Goal: Information Seeking & Learning: Compare options

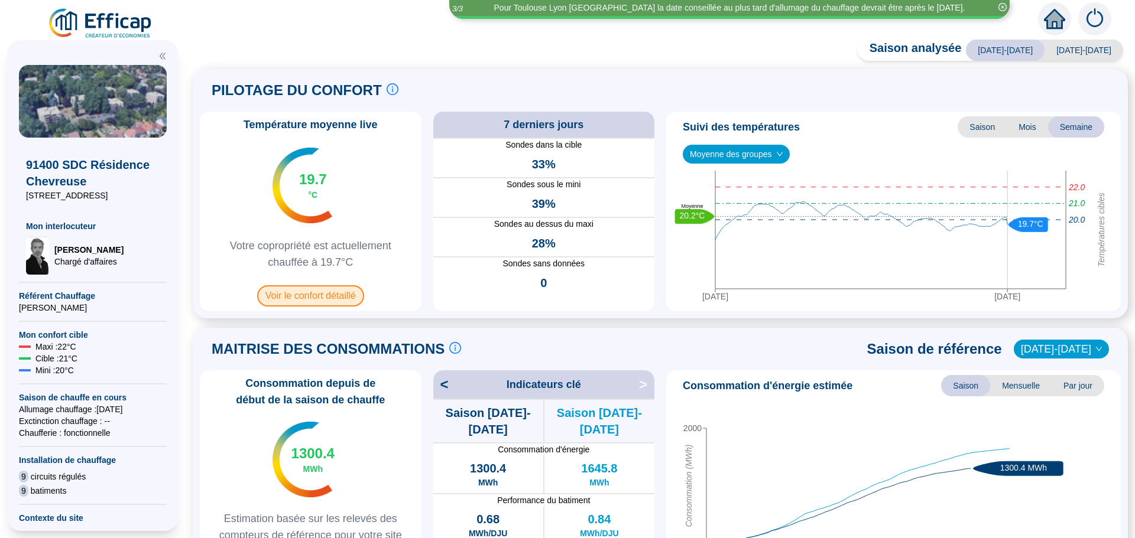
click at [331, 295] on span "Voir le confort détaillé" at bounding box center [310, 295] width 107 height 21
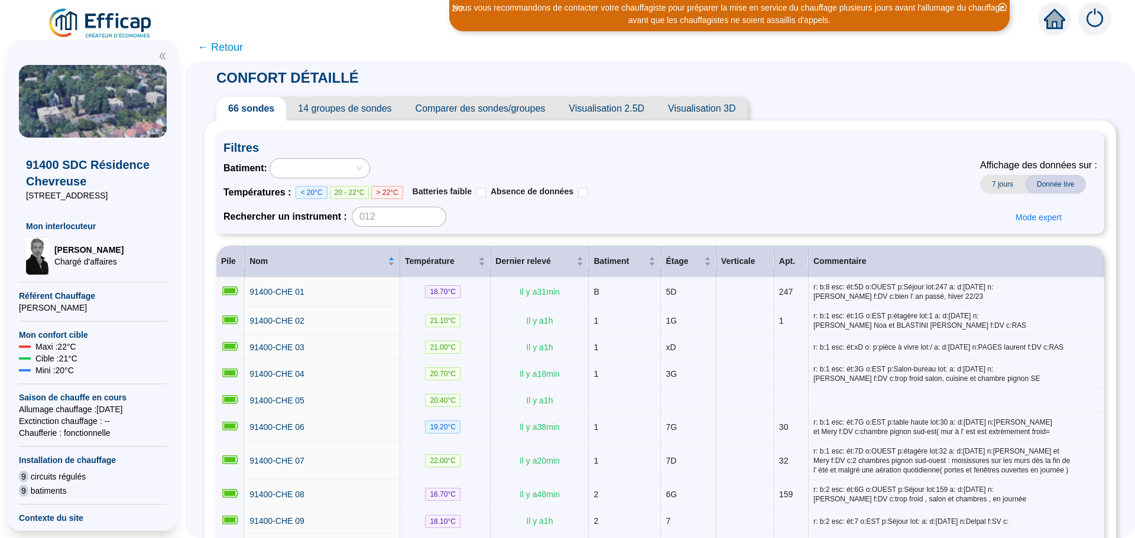
click at [517, 108] on span "Comparer des sondes/groupes" at bounding box center [481, 109] width 154 height 24
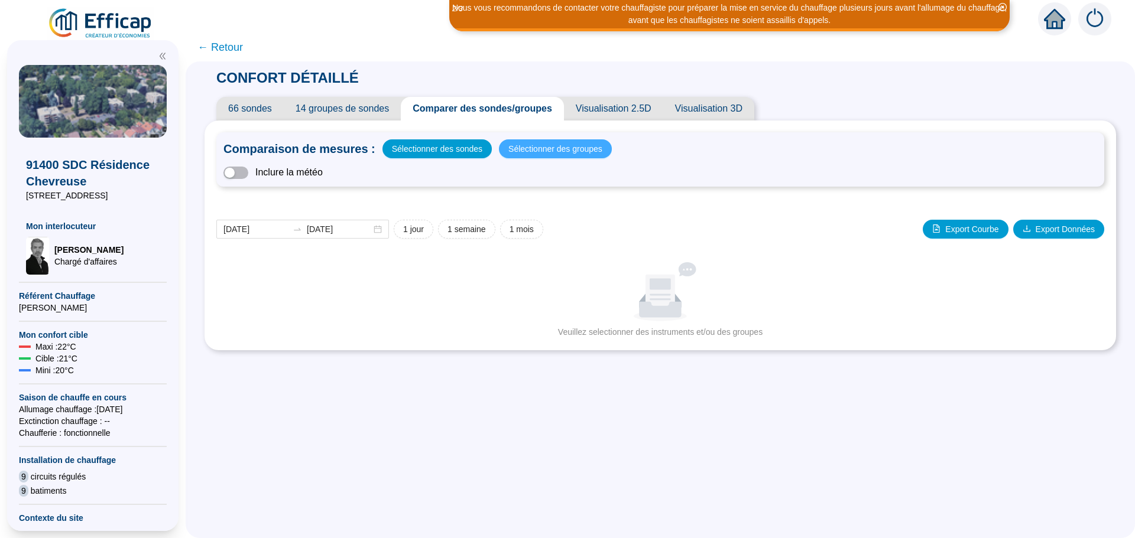
click at [539, 154] on span "Sélectionner des groupes" at bounding box center [555, 149] width 94 height 17
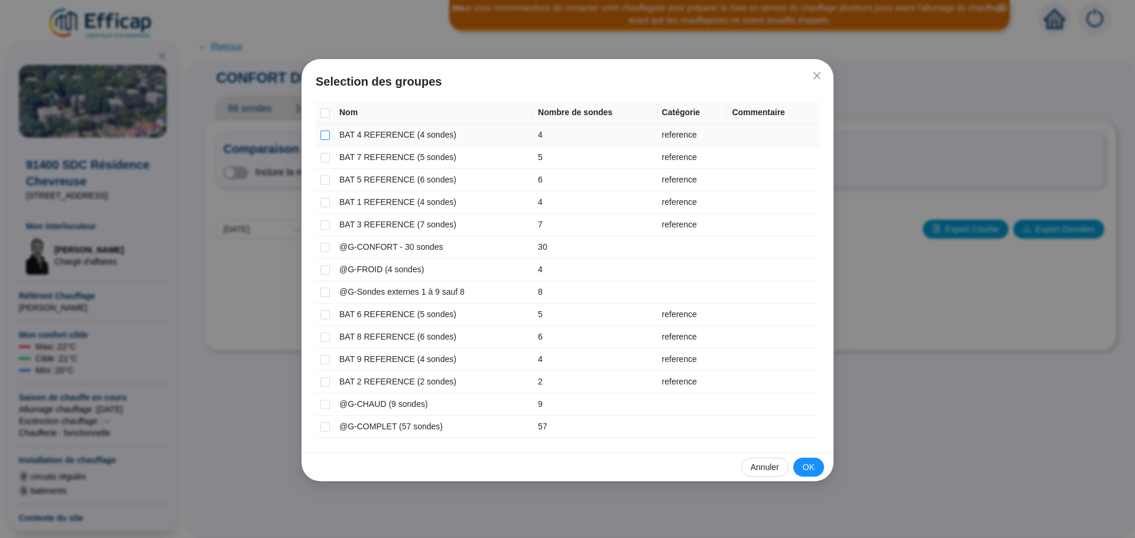
click at [327, 135] on input "checkbox" at bounding box center [324, 135] width 9 height 9
checkbox input "true"
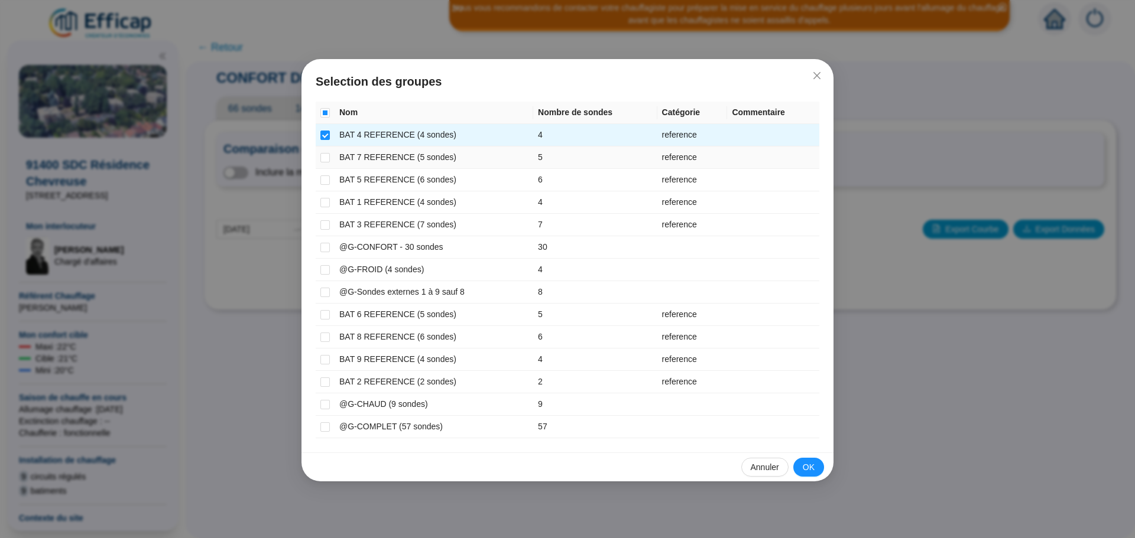
click at [326, 164] on td at bounding box center [325, 158] width 19 height 22
drag, startPoint x: 326, startPoint y: 154, endPoint x: 327, endPoint y: 163, distance: 8.9
click at [326, 154] on input "checkbox" at bounding box center [324, 157] width 9 height 9
checkbox input "true"
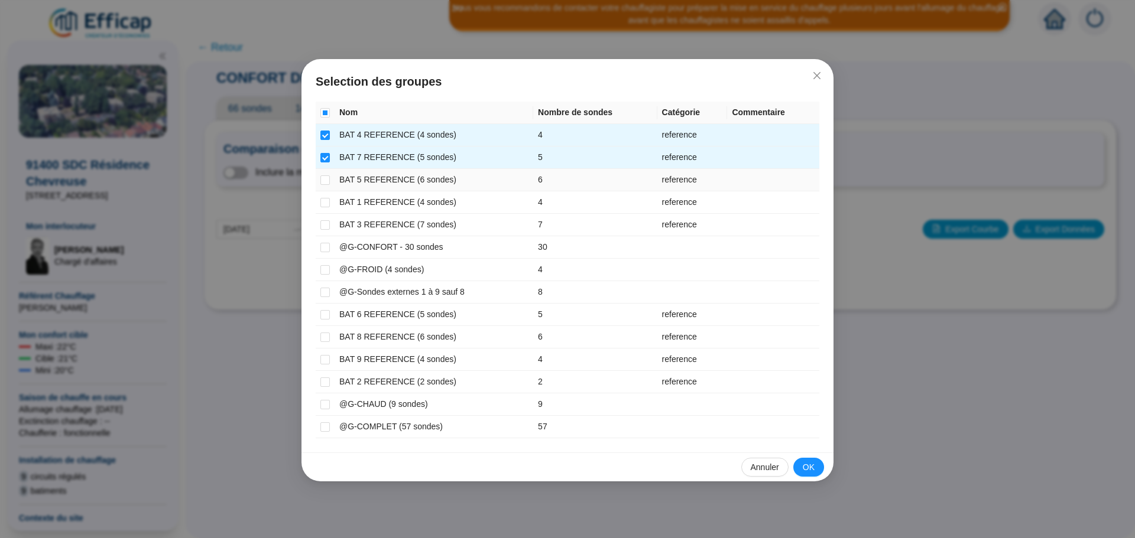
drag, startPoint x: 327, startPoint y: 179, endPoint x: 329, endPoint y: 186, distance: 7.3
click at [327, 180] on input "checkbox" at bounding box center [324, 180] width 9 height 9
checkbox input "true"
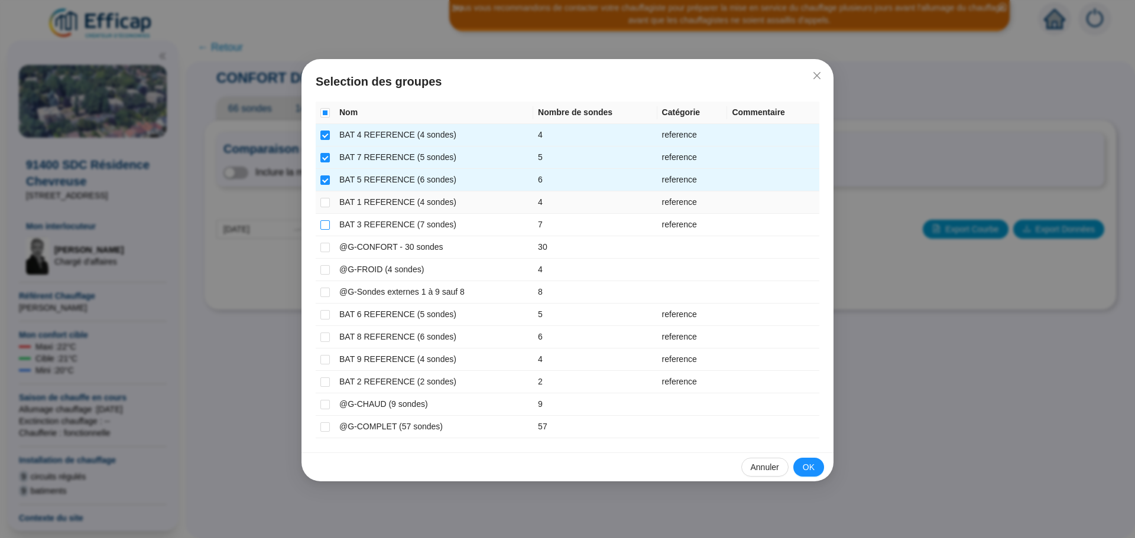
drag, startPoint x: 329, startPoint y: 203, endPoint x: 329, endPoint y: 224, distance: 21.3
click at [329, 203] on input "checkbox" at bounding box center [324, 202] width 9 height 9
checkbox input "true"
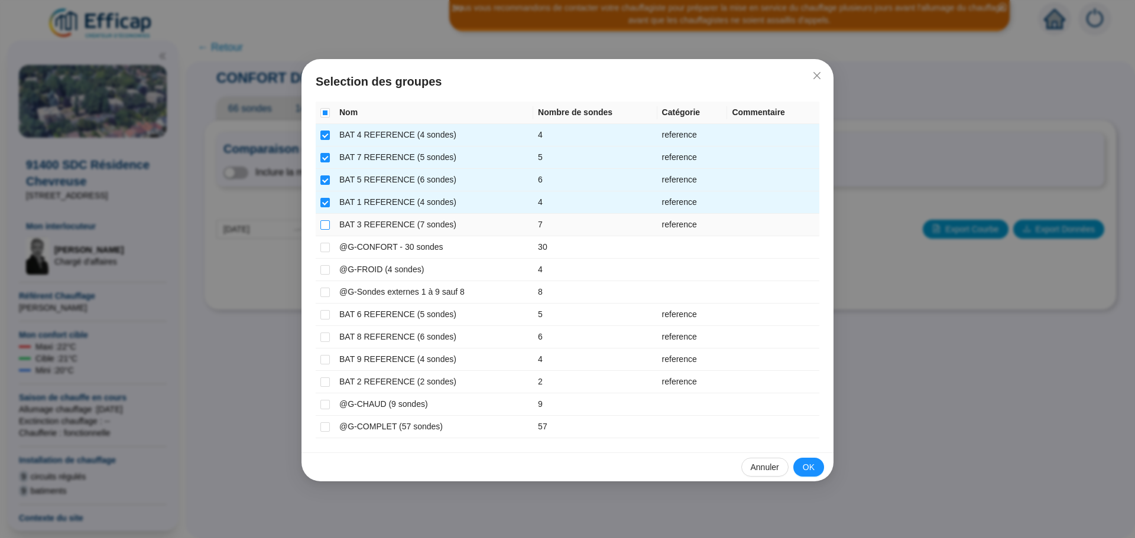
click at [327, 223] on input "checkbox" at bounding box center [324, 224] width 9 height 9
checkbox input "true"
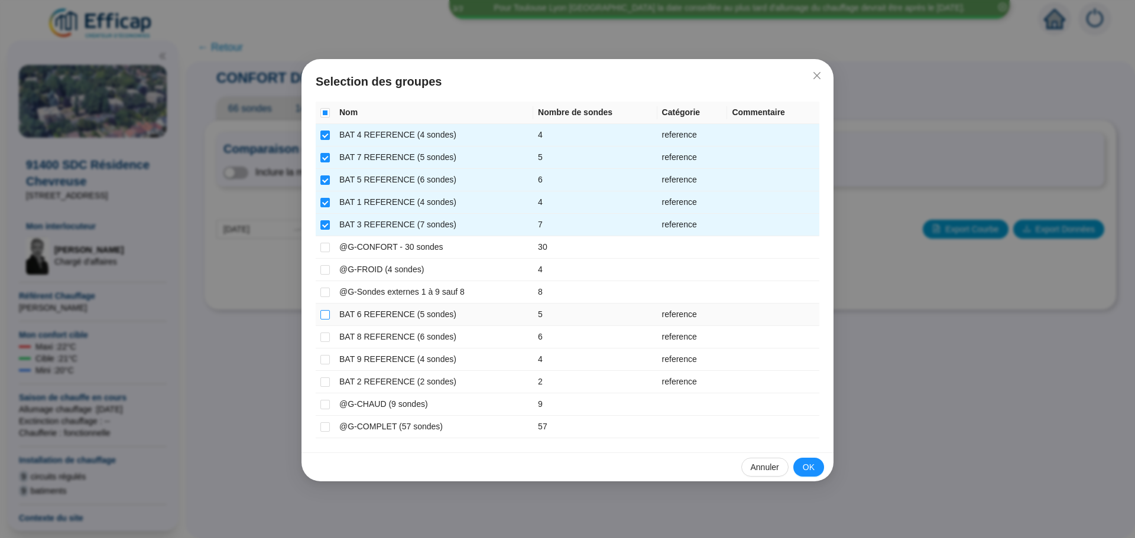
click at [329, 311] on input "checkbox" at bounding box center [324, 314] width 9 height 9
checkbox input "true"
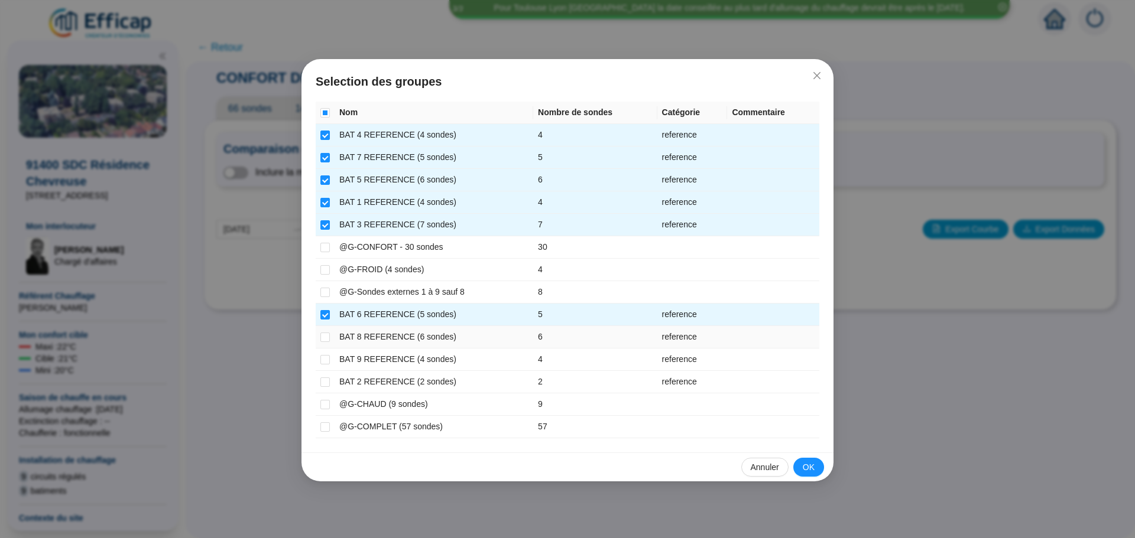
click at [325, 330] on td at bounding box center [325, 337] width 19 height 22
click at [321, 336] on input "checkbox" at bounding box center [324, 337] width 9 height 9
checkbox input "true"
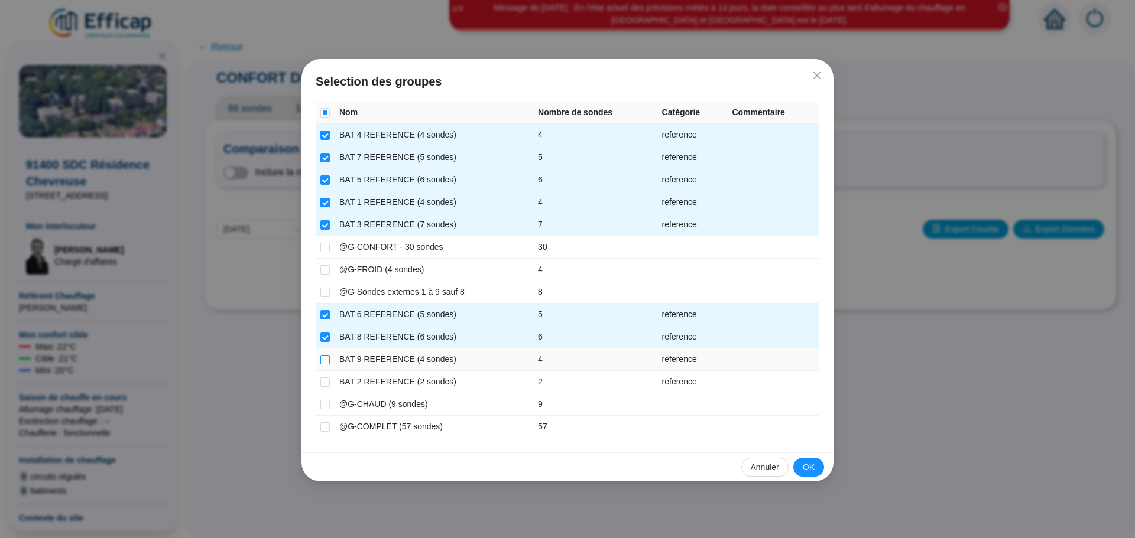
click at [327, 358] on input "checkbox" at bounding box center [324, 359] width 9 height 9
checkbox input "true"
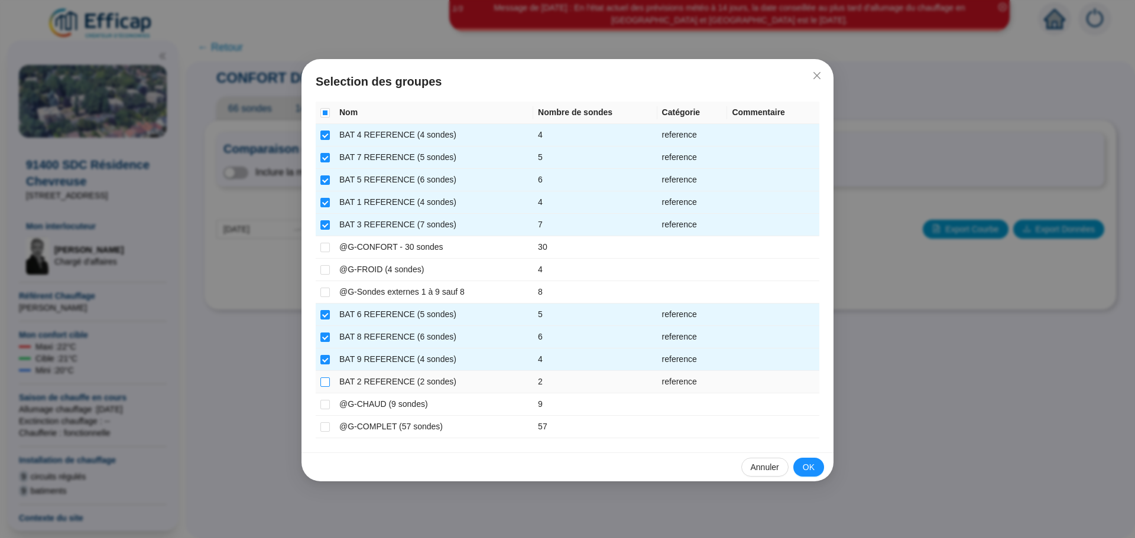
click at [327, 382] on input "checkbox" at bounding box center [324, 382] width 9 height 9
checkbox input "true"
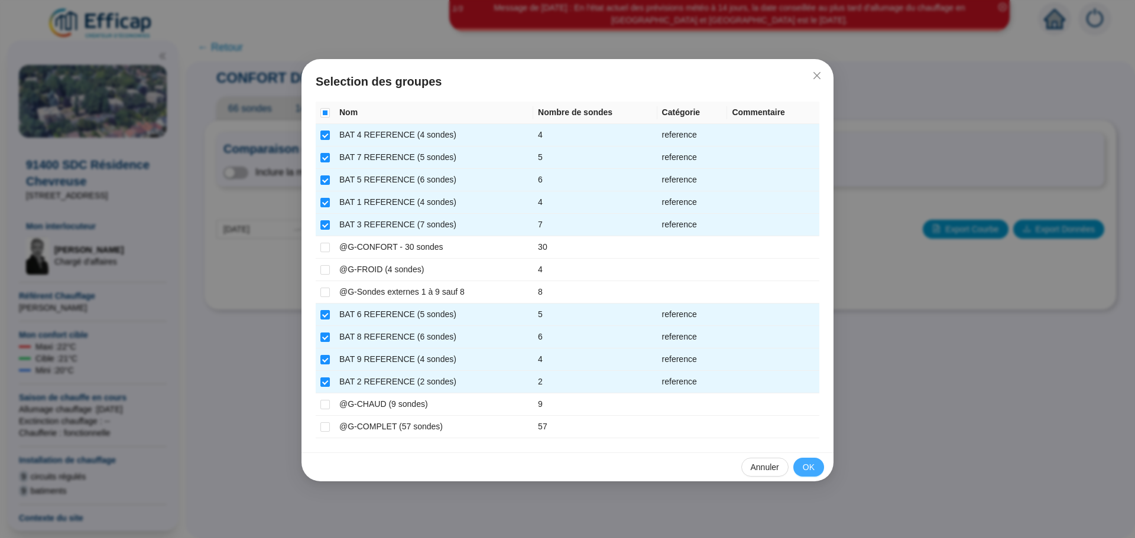
click at [807, 465] on span "OK" at bounding box center [809, 468] width 12 height 12
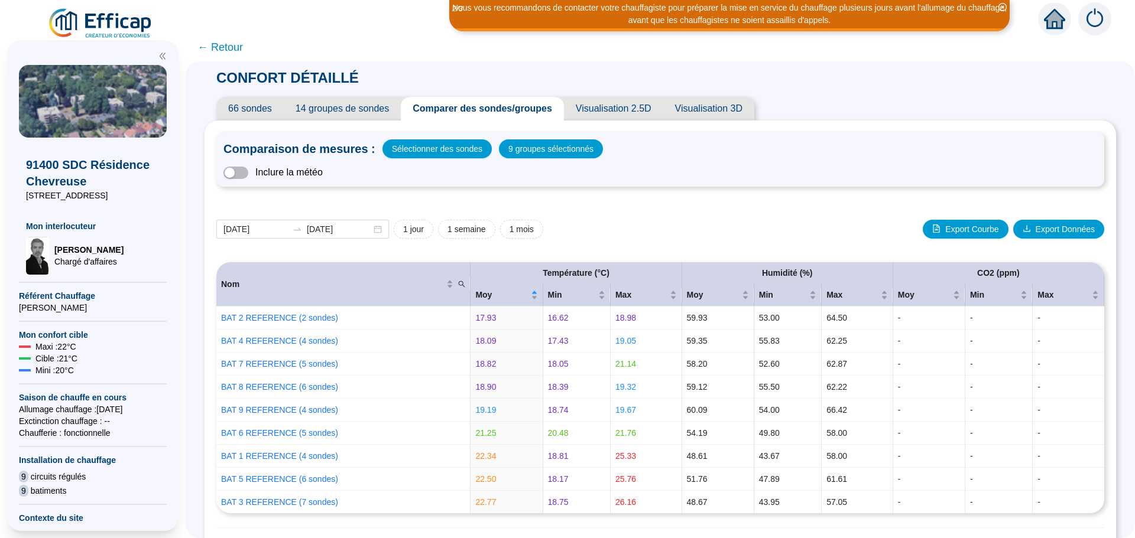
click at [229, 51] on span "← Retour" at bounding box center [220, 47] width 46 height 17
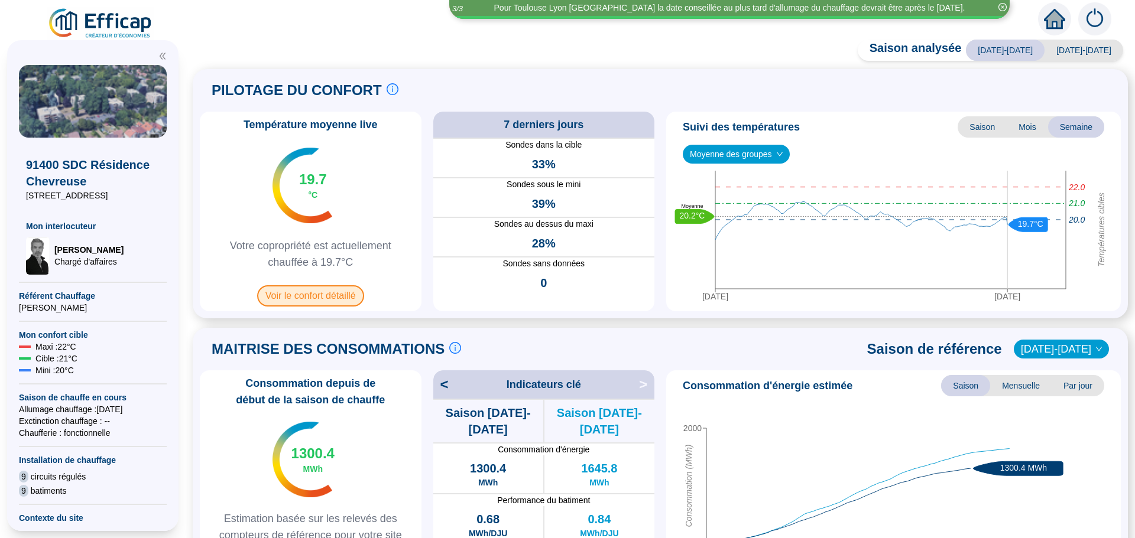
click at [327, 295] on span "Voir le confort détaillé" at bounding box center [310, 295] width 107 height 21
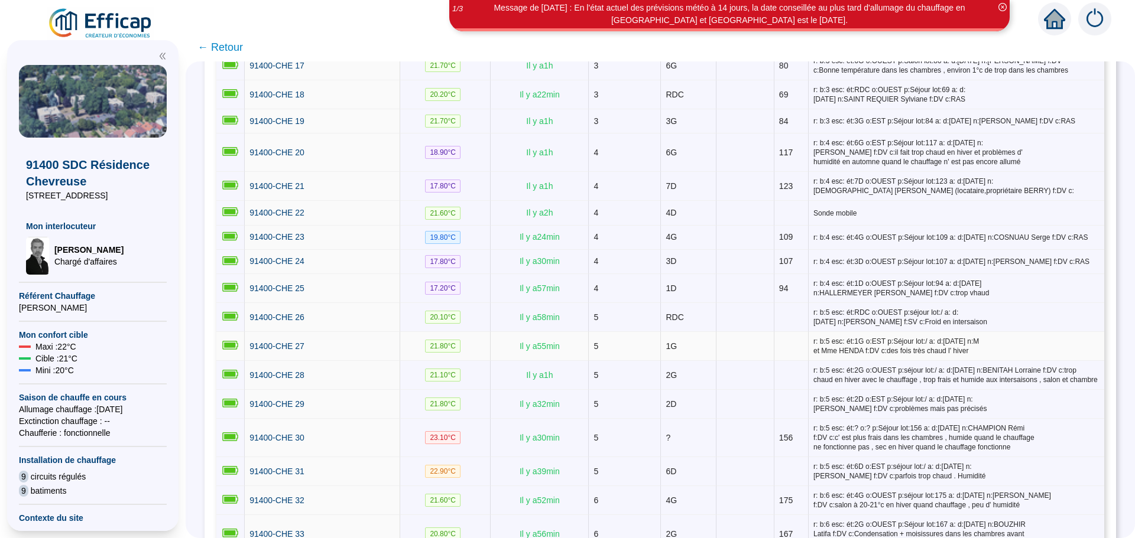
scroll to position [709, 0]
